Goal: Use online tool/utility: Utilize a website feature to perform a specific function

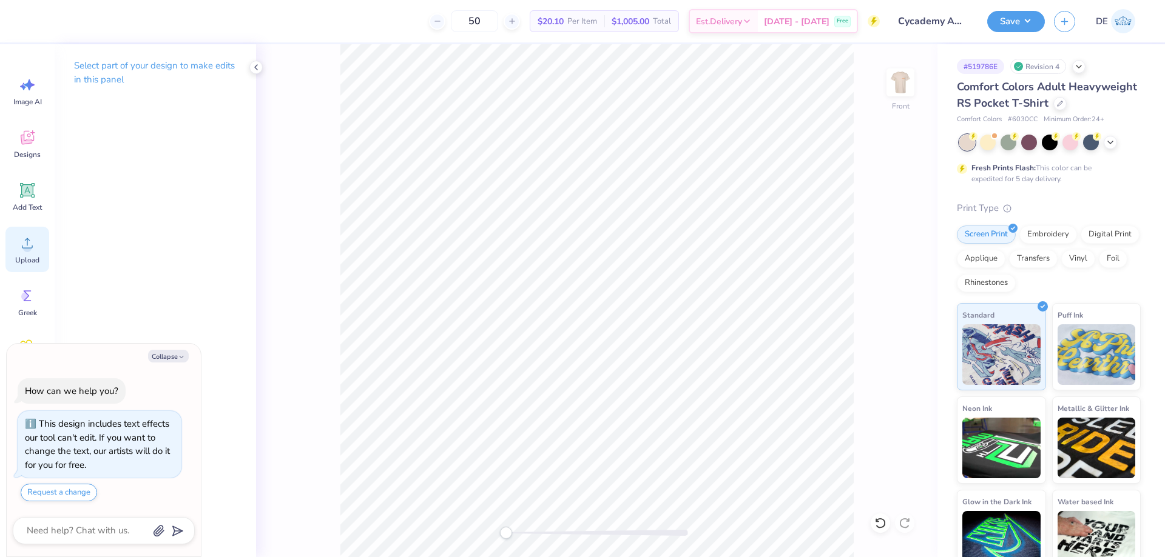
click at [37, 249] on div "Upload" at bounding box center [27, 249] width 44 height 45
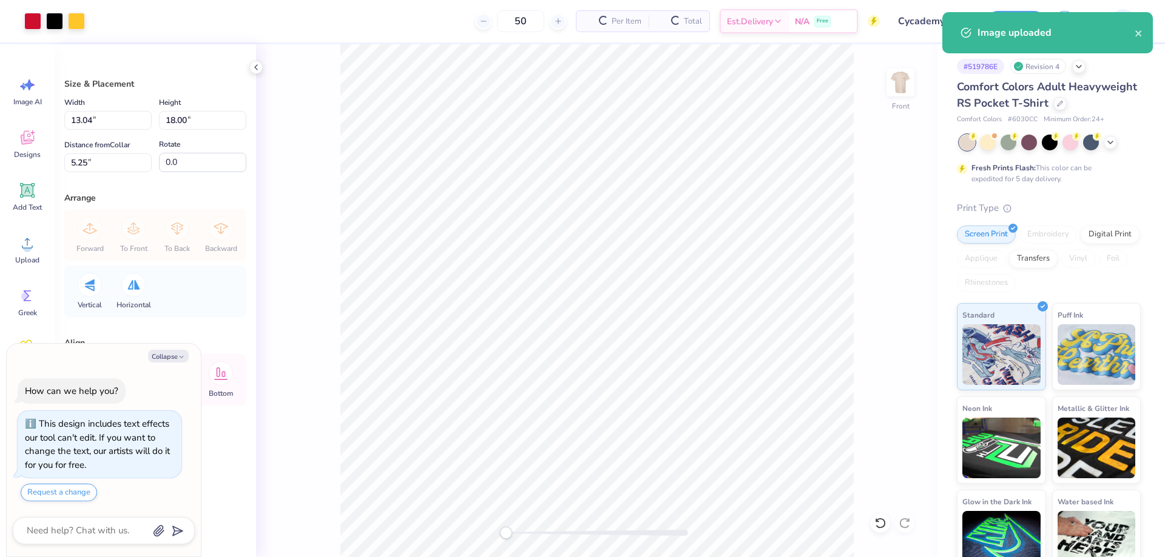
type textarea "x"
click at [176, 132] on div "Width 13.04 13.04 " Height 18.00 18.00 " Distance from Collar 5.25 5.25 " Rotat…" at bounding box center [155, 133] width 182 height 77
click at [180, 123] on input "18.00" at bounding box center [202, 120] width 87 height 19
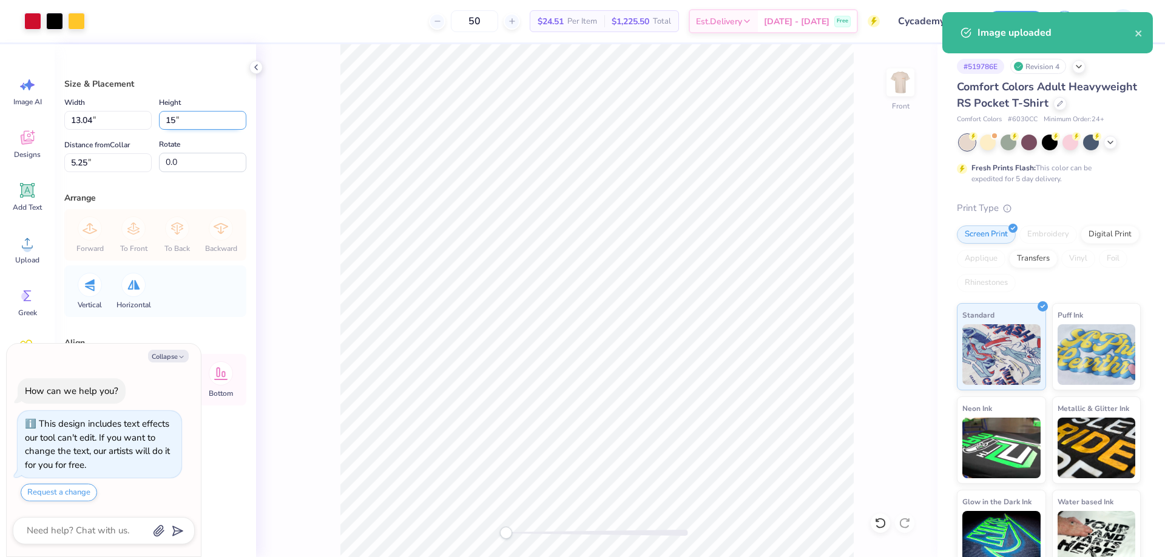
type input "15"
type textarea "x"
type input "10.87"
type input "15.00"
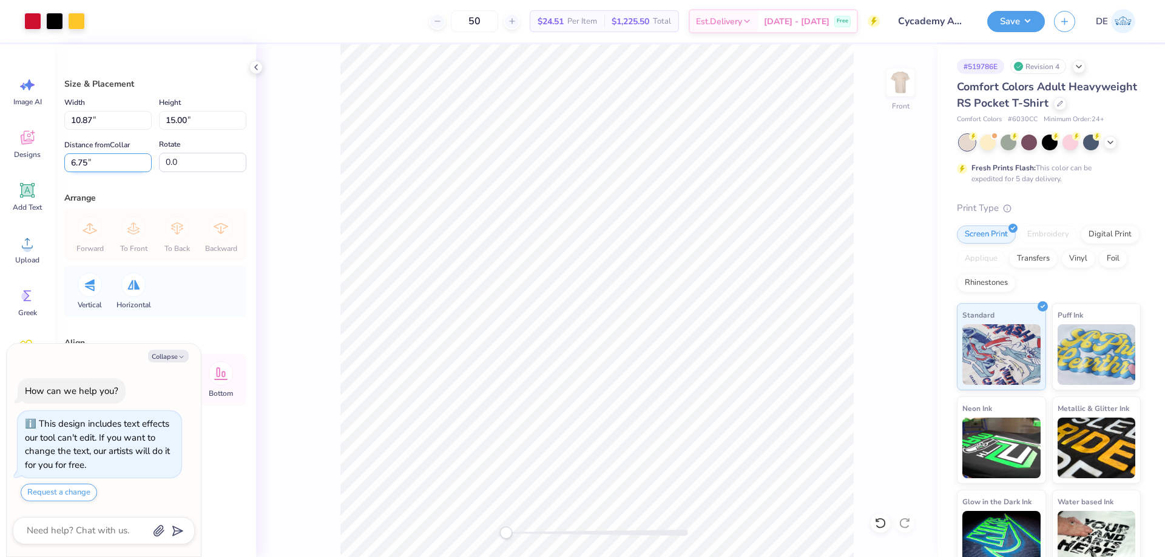
click at [113, 166] on input "6.75" at bounding box center [107, 162] width 87 height 19
type input "3"
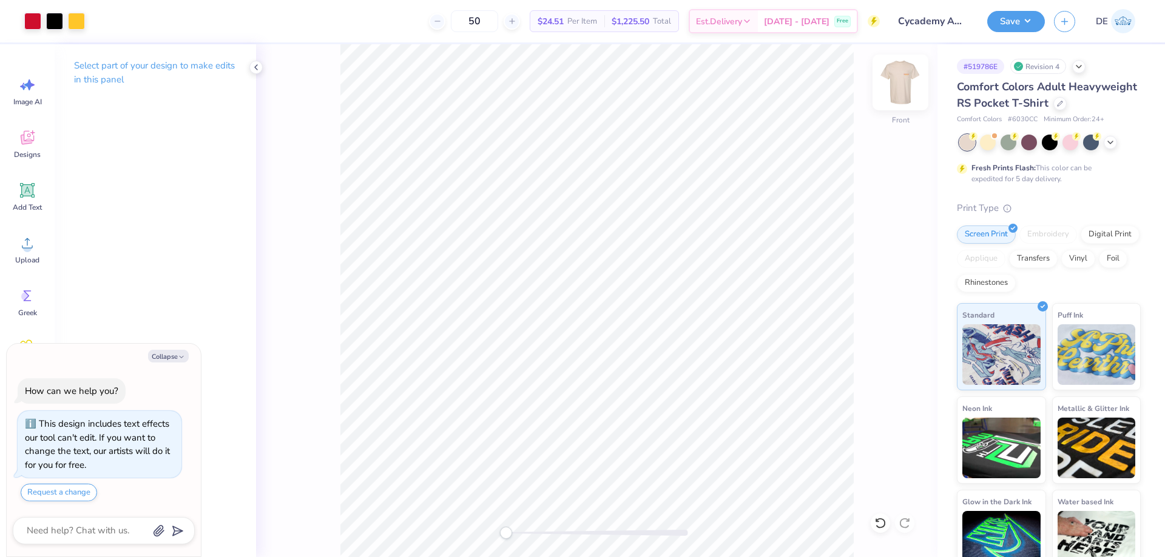
click at [892, 89] on img at bounding box center [900, 82] width 49 height 49
click at [30, 244] on icon at bounding box center [27, 243] width 18 height 18
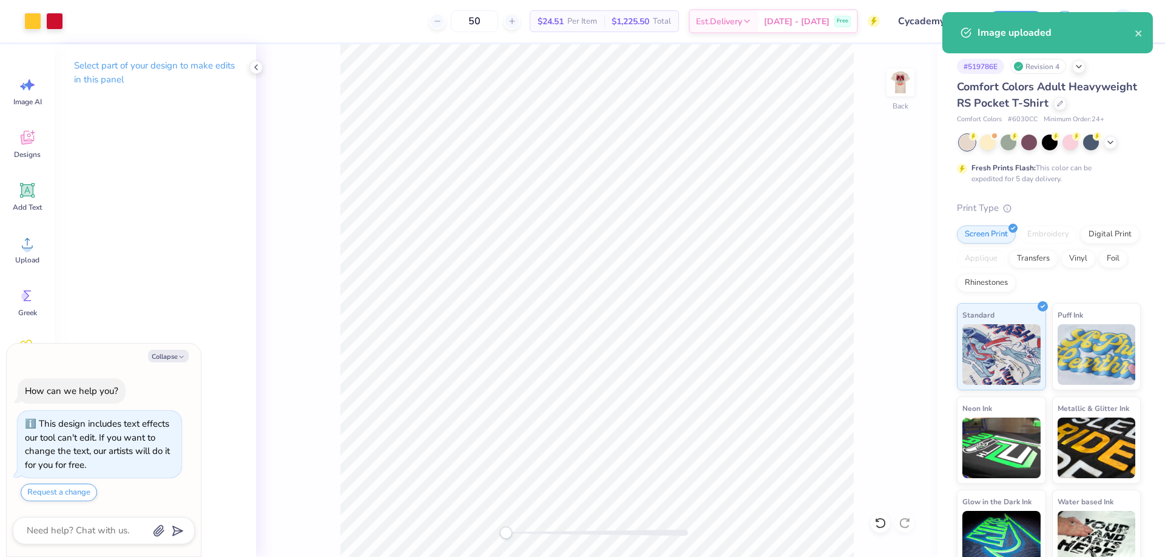
type textarea "x"
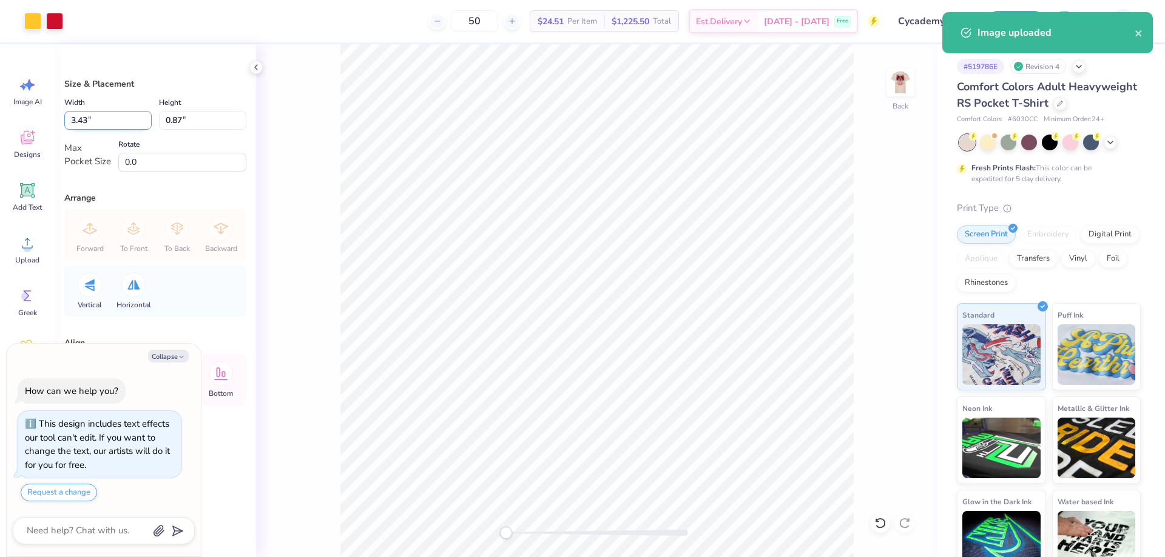
click at [114, 121] on input "3.43" at bounding box center [107, 120] width 87 height 19
type input "3.5"
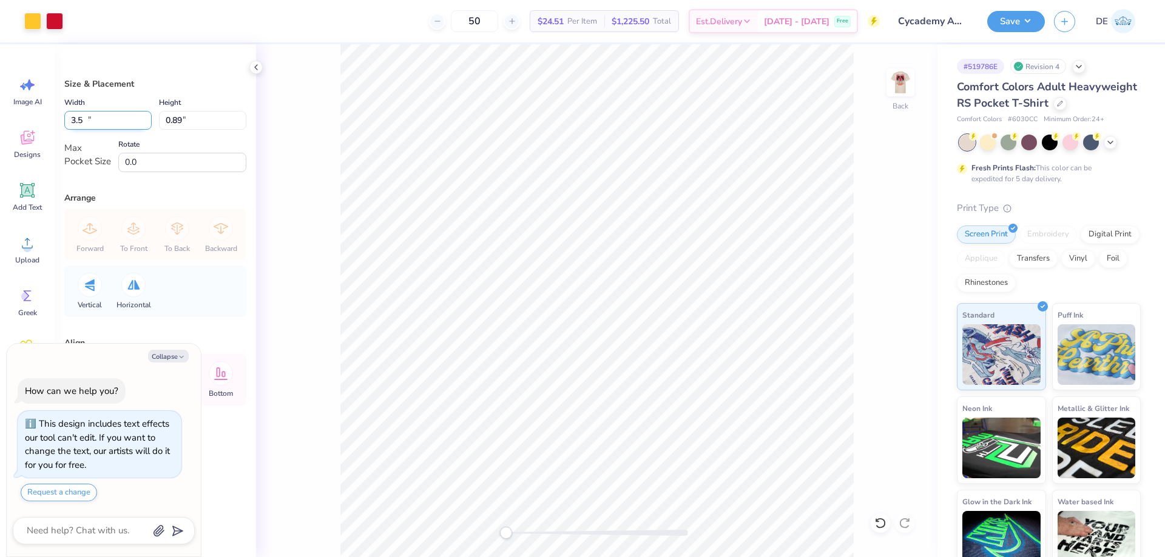
type textarea "x"
type input "3.50"
type input "0.89"
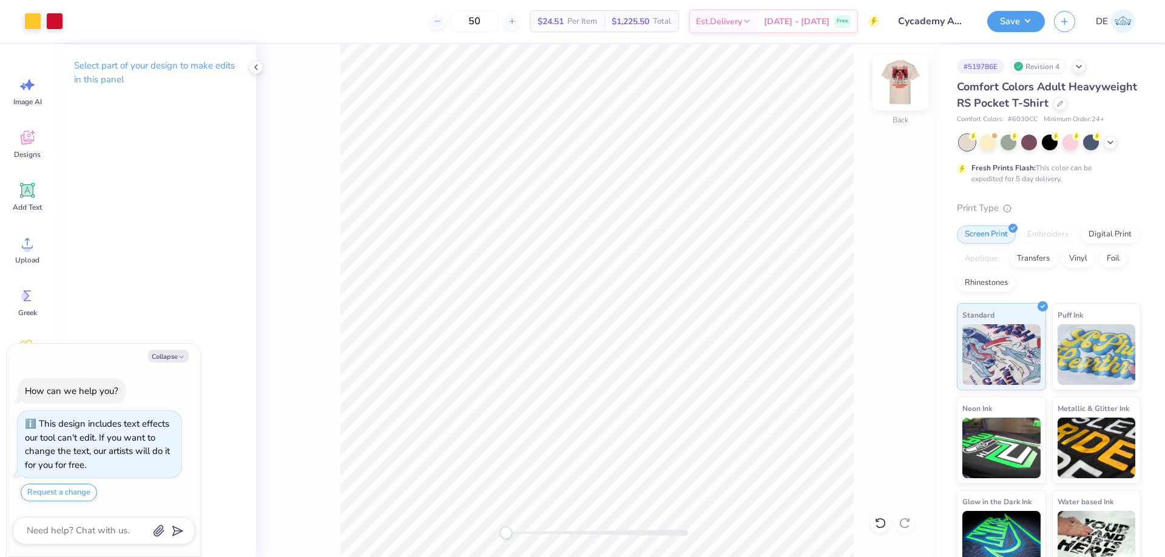
click at [908, 72] on img at bounding box center [900, 82] width 49 height 49
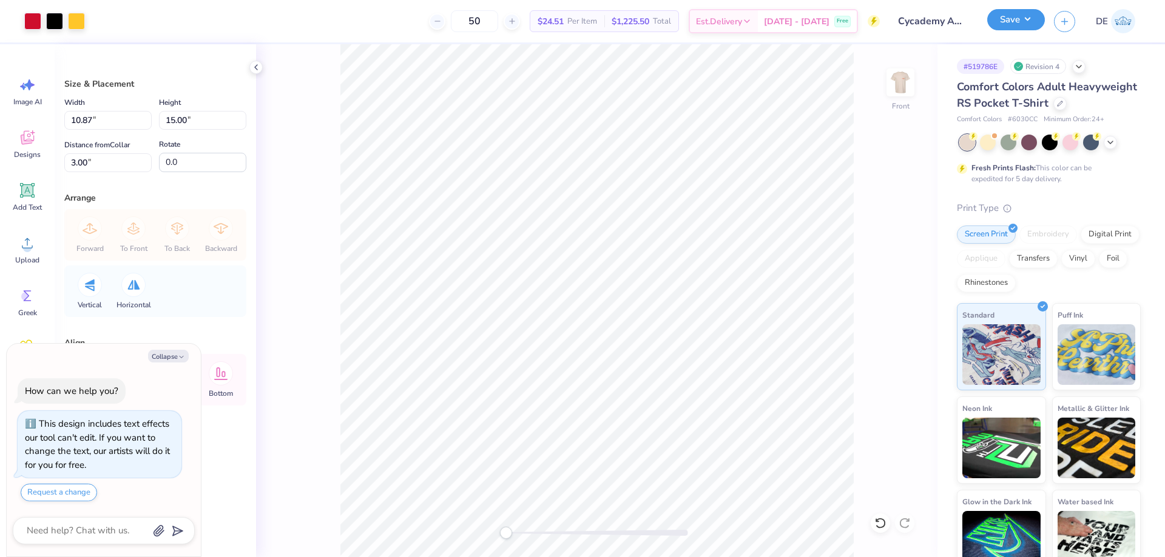
click at [1005, 25] on button "Save" at bounding box center [1016, 19] width 58 height 21
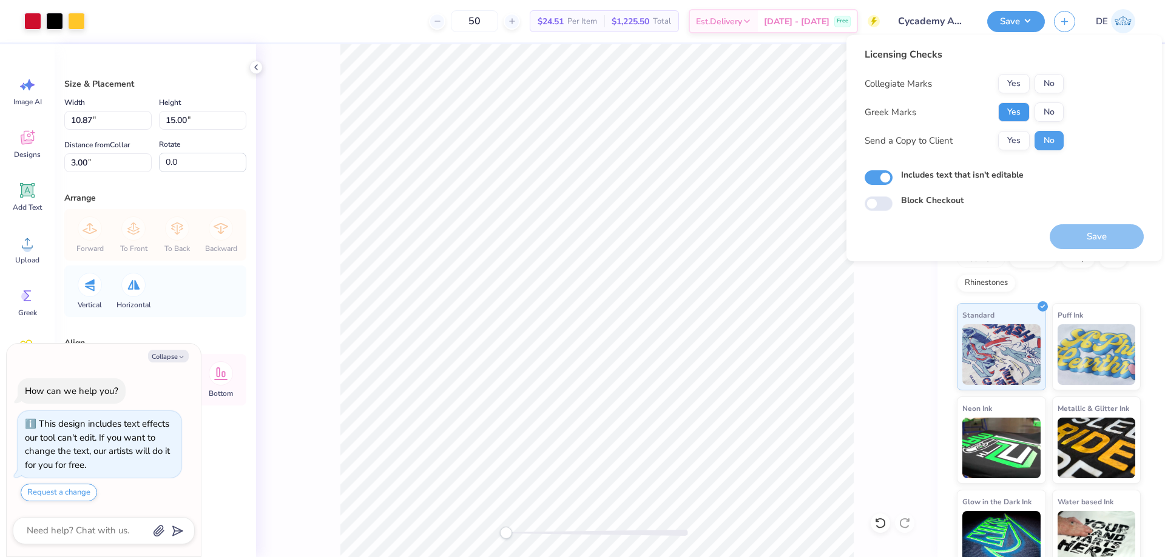
click at [1020, 116] on button "Yes" at bounding box center [1014, 112] width 32 height 19
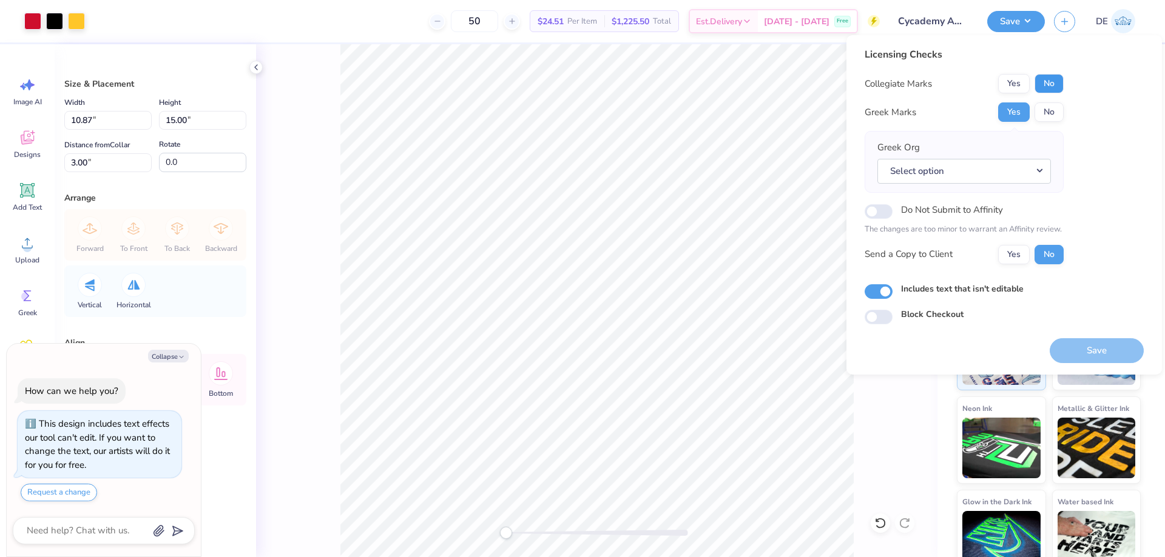
click at [1051, 90] on button "No" at bounding box center [1048, 83] width 29 height 19
click at [913, 166] on button "Select option" at bounding box center [963, 171] width 173 height 25
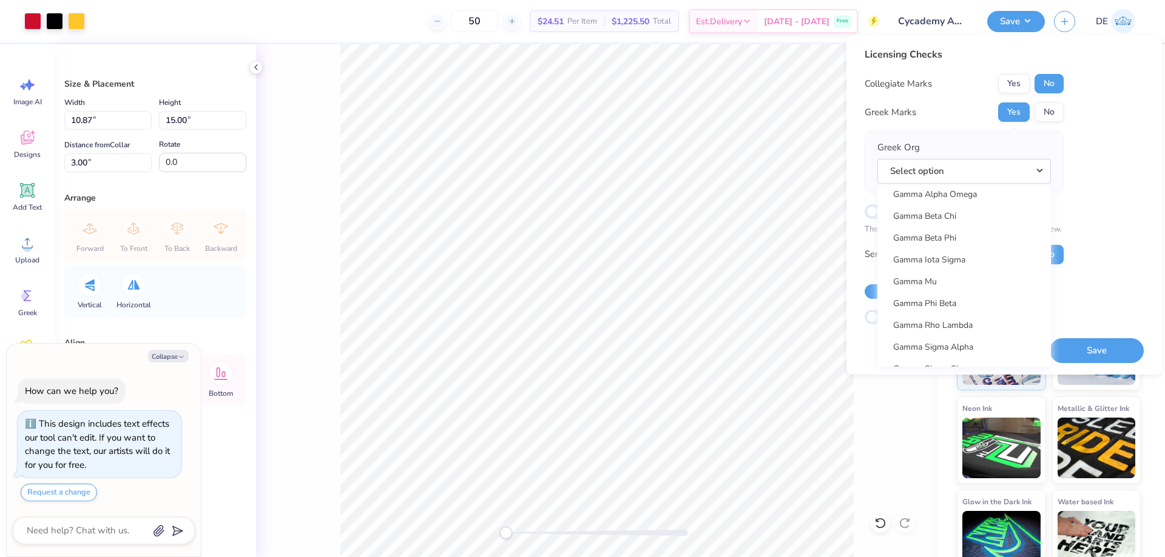
scroll to position [3760, 0]
click at [967, 284] on link "Gamma Phi Beta" at bounding box center [964, 282] width 164 height 20
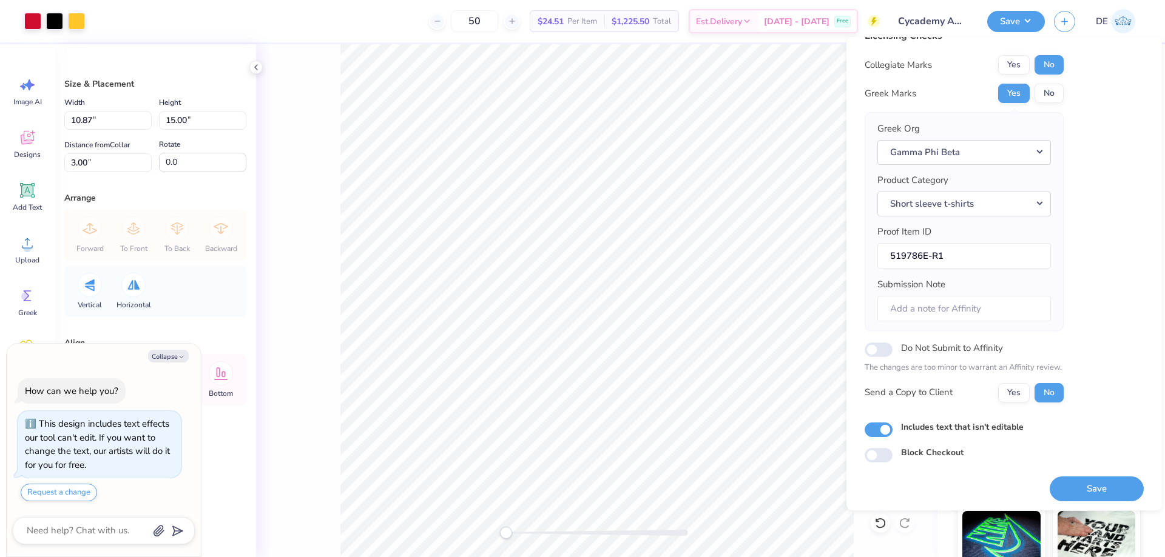
scroll to position [23, 0]
drag, startPoint x: 1080, startPoint y: 479, endPoint x: 1063, endPoint y: 474, distance: 18.2
click at [1079, 481] on button "Save" at bounding box center [1096, 486] width 94 height 25
type textarea "x"
